Goal: Transaction & Acquisition: Purchase product/service

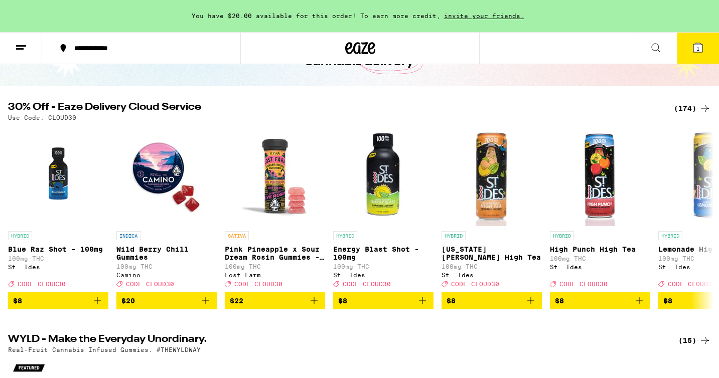
click at [685, 109] on div "(174)" at bounding box center [692, 108] width 37 height 12
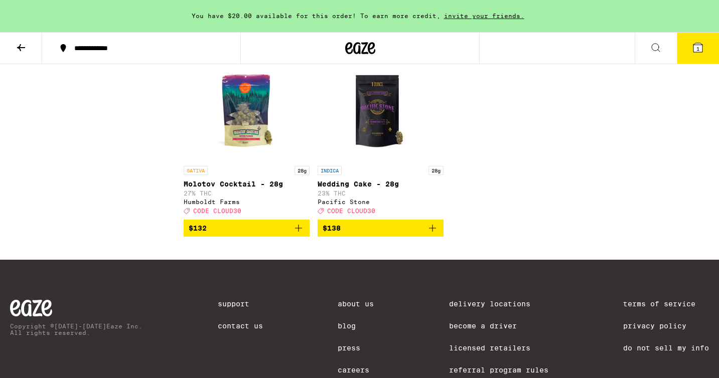
scroll to position [8292, 0]
